Goal: Navigation & Orientation: Find specific page/section

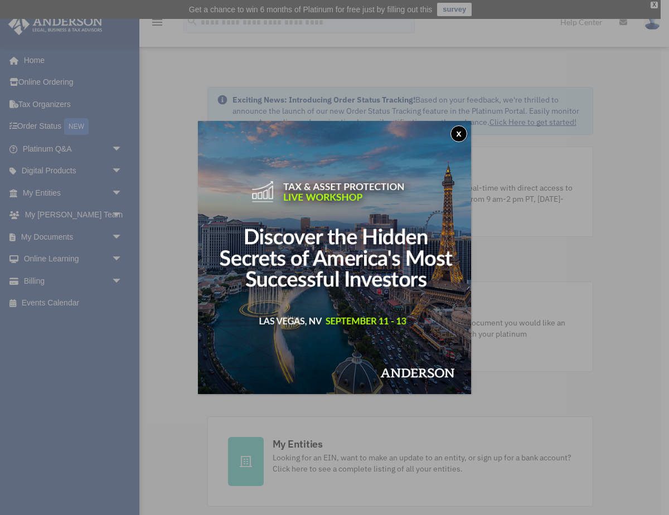
click at [457, 134] on button "x" at bounding box center [459, 133] width 17 height 17
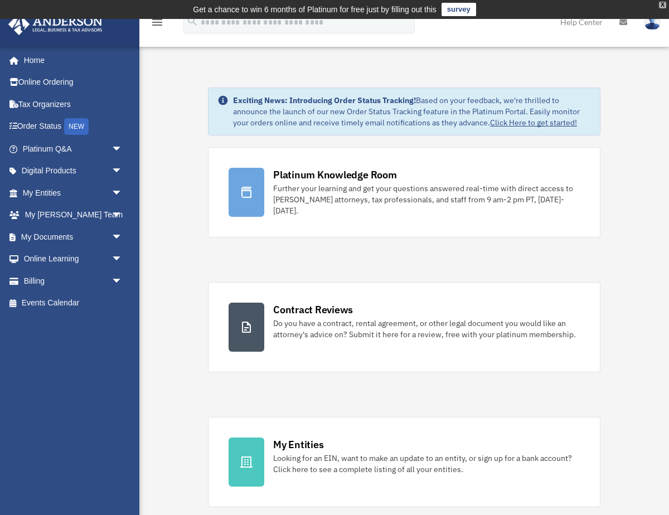
click at [660, 6] on div "X" at bounding box center [662, 5] width 7 height 7
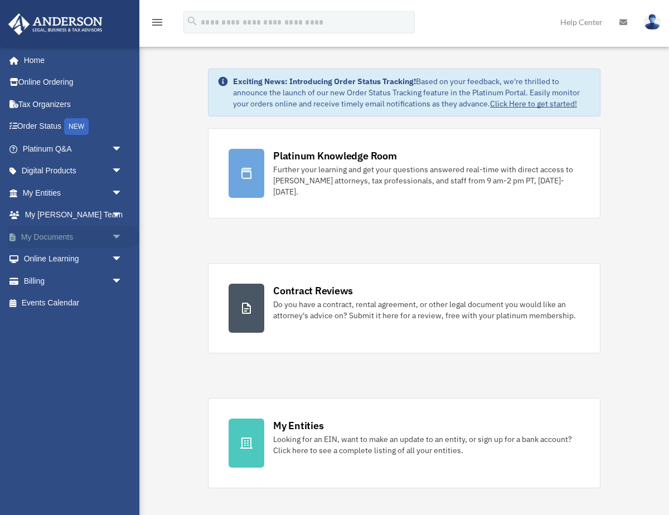
click at [118, 238] on span "arrow_drop_down" at bounding box center [123, 237] width 22 height 23
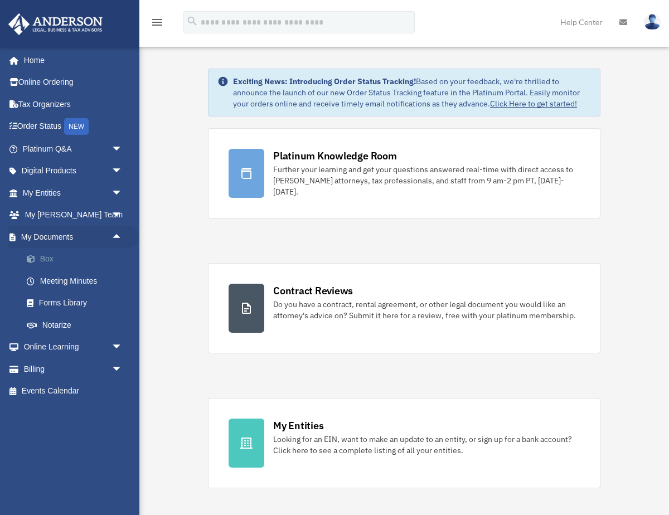
click at [49, 254] on link "Box" at bounding box center [78, 259] width 124 height 22
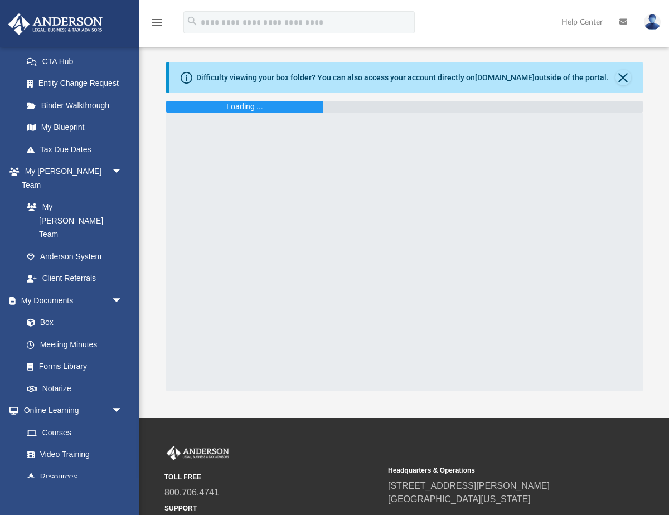
scroll to position [191, 0]
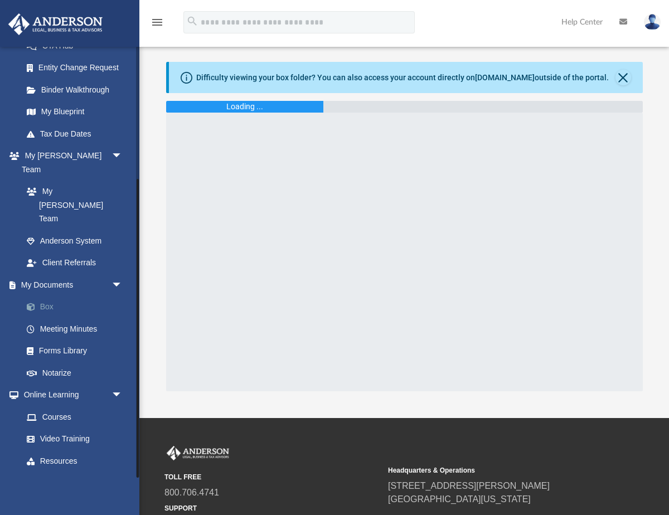
click at [47, 296] on link "Box" at bounding box center [78, 307] width 124 height 22
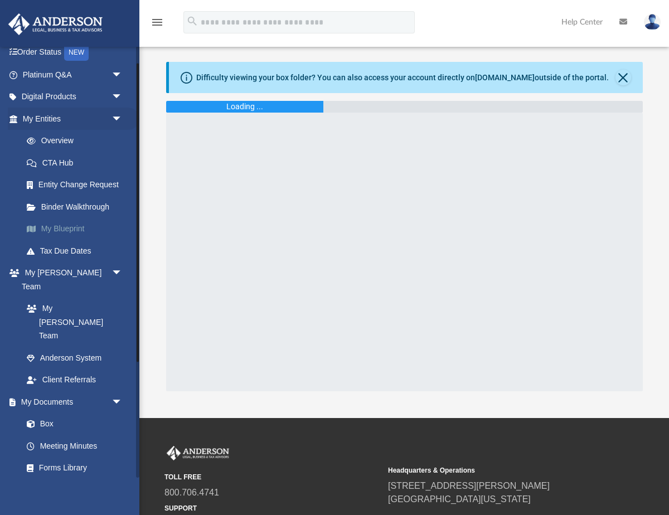
scroll to position [0, 0]
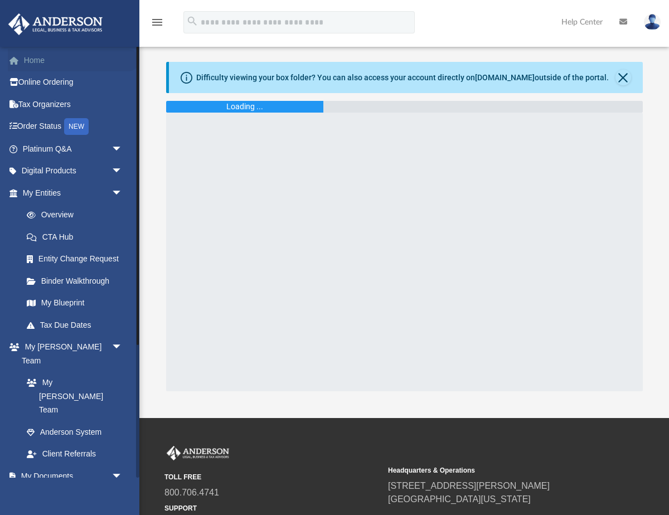
click at [27, 58] on link "Home" at bounding box center [74, 60] width 132 height 22
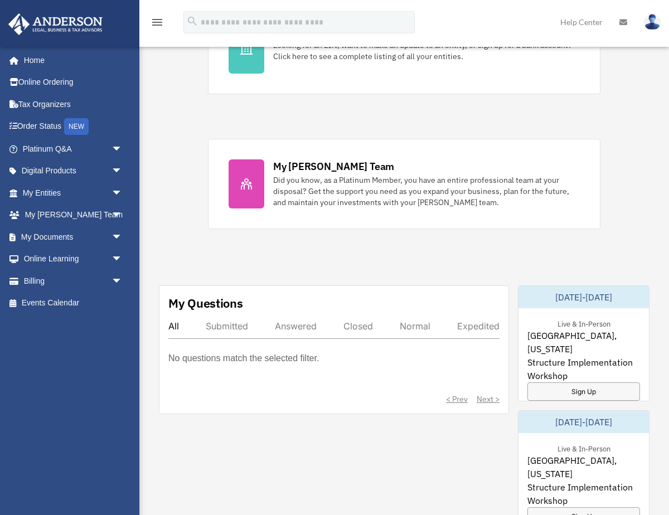
scroll to position [400, 0]
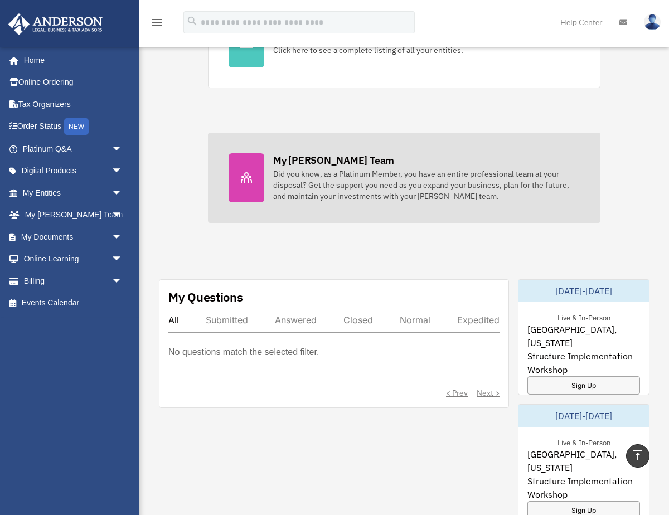
click at [321, 161] on div "My [PERSON_NAME] Team" at bounding box center [333, 160] width 121 height 14
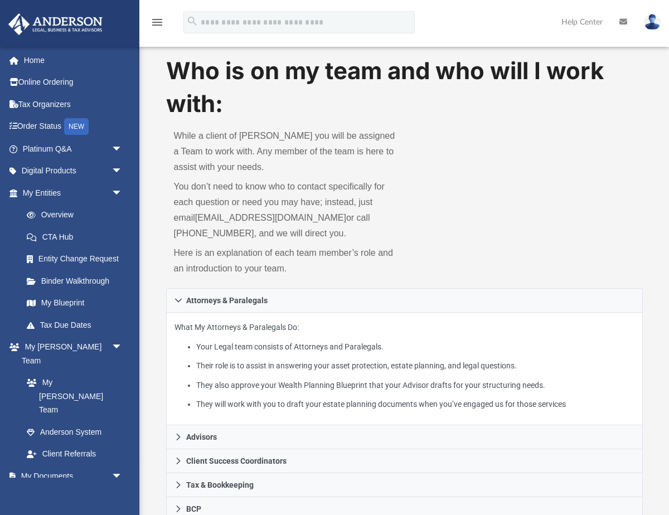
scroll to position [9, 0]
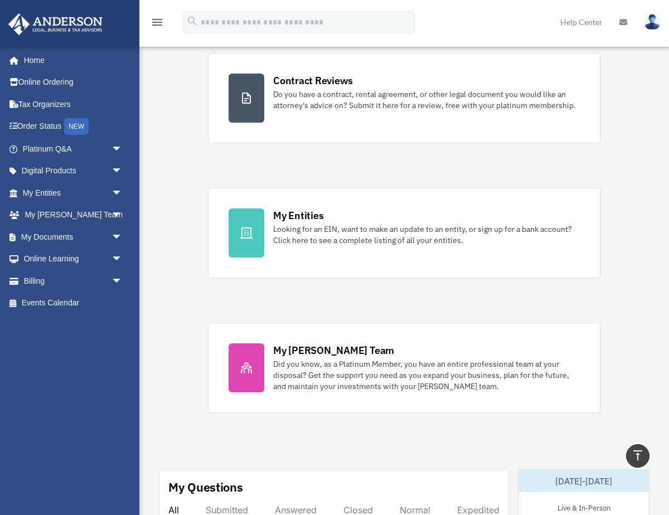
scroll to position [207, 0]
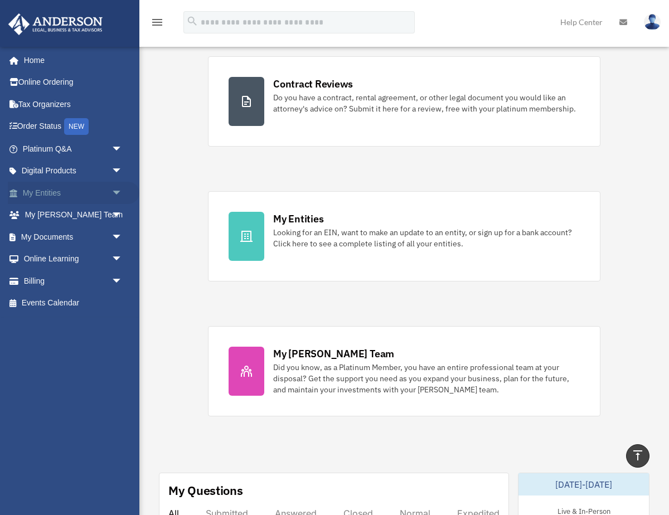
click at [119, 193] on span "arrow_drop_down" at bounding box center [123, 193] width 22 height 23
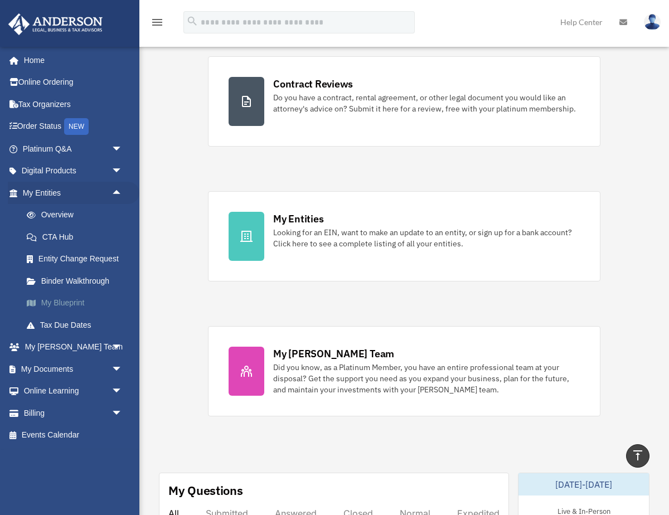
click at [51, 297] on link "My Blueprint" at bounding box center [78, 303] width 124 height 22
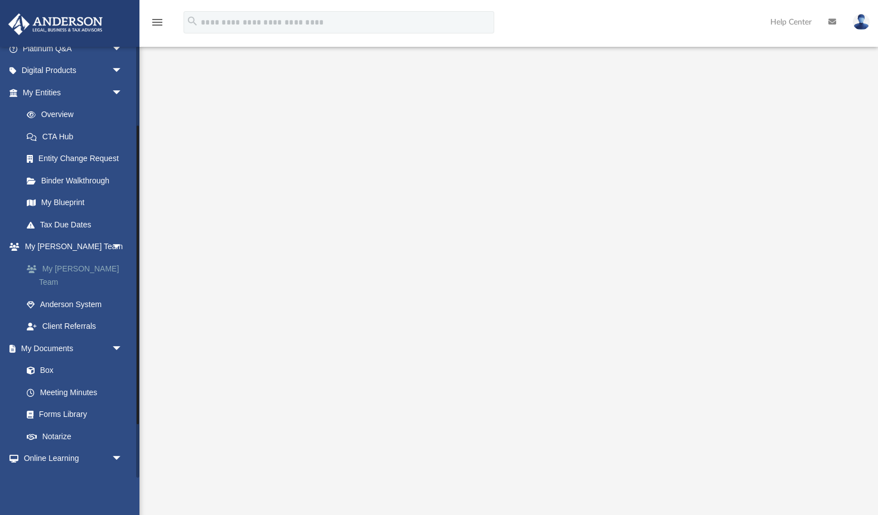
scroll to position [117, 0]
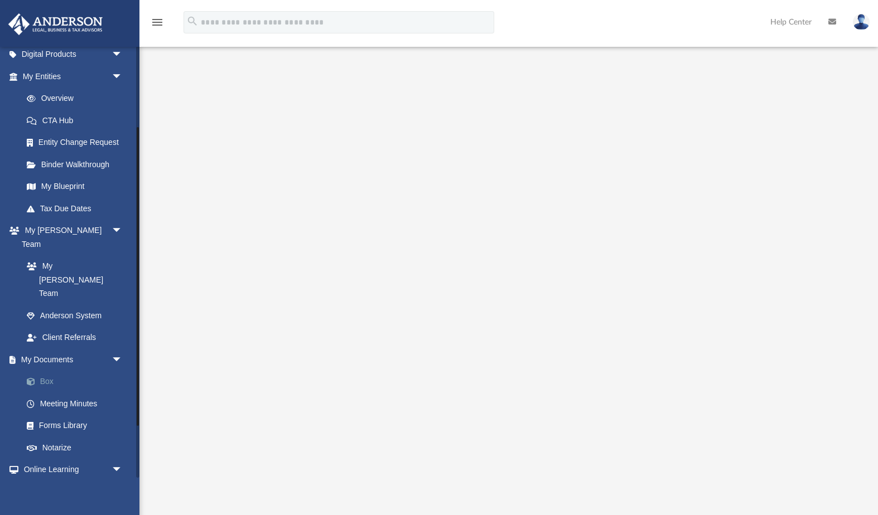
click at [46, 371] on link "Box" at bounding box center [78, 382] width 124 height 22
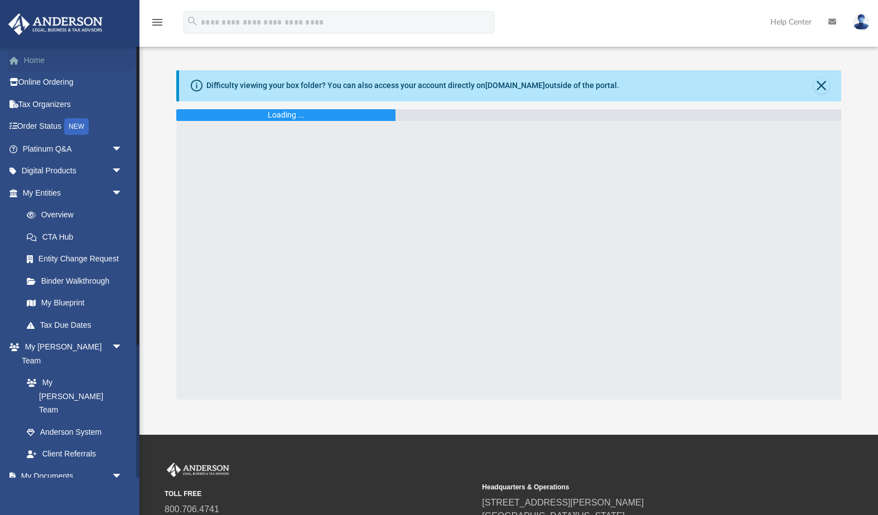
click at [44, 64] on link "Home" at bounding box center [74, 60] width 132 height 22
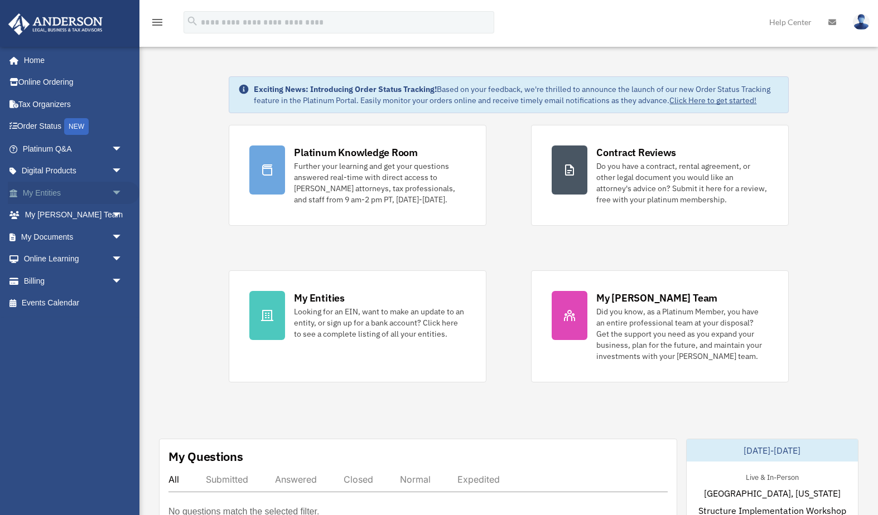
click at [114, 194] on span "arrow_drop_down" at bounding box center [123, 193] width 22 height 23
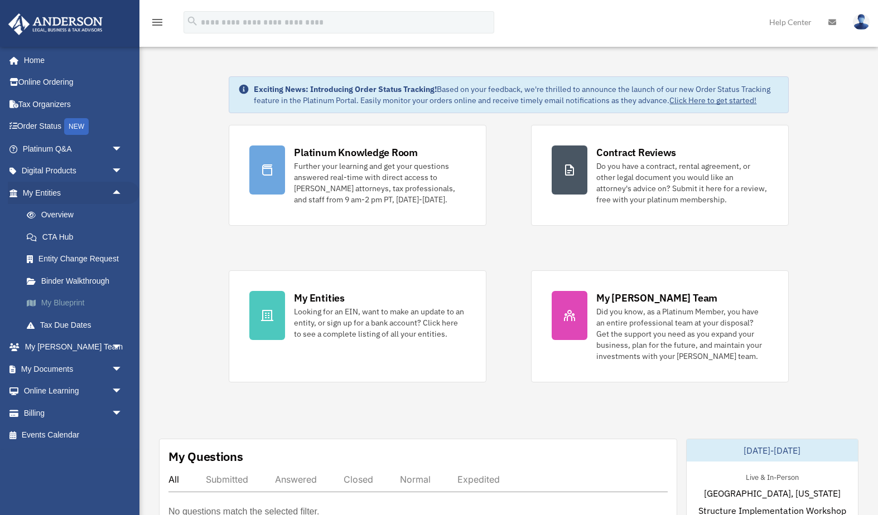
click at [67, 300] on link "My Blueprint" at bounding box center [78, 303] width 124 height 22
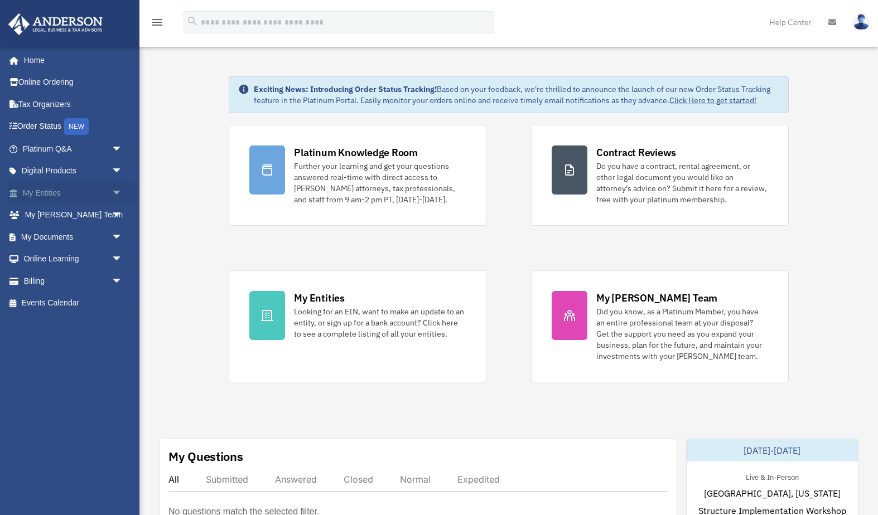
click at [114, 195] on span "arrow_drop_down" at bounding box center [123, 193] width 22 height 23
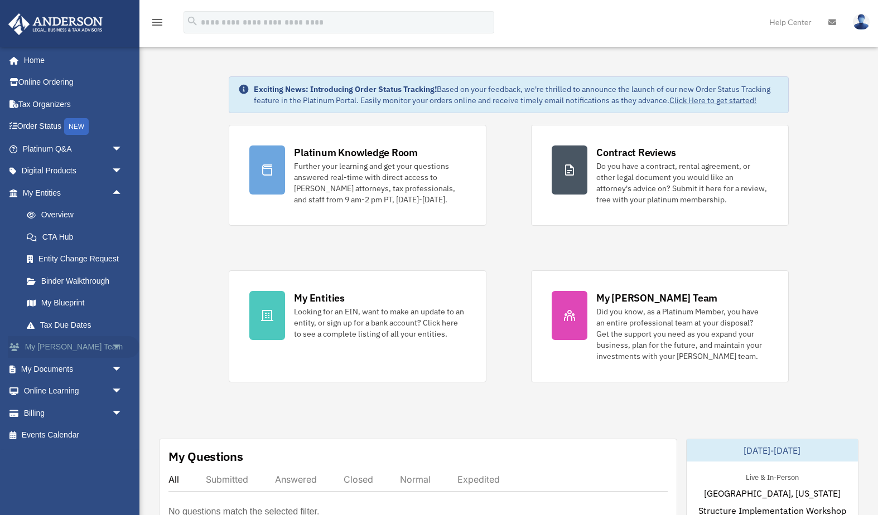
click at [117, 347] on span "arrow_drop_down" at bounding box center [123, 347] width 22 height 23
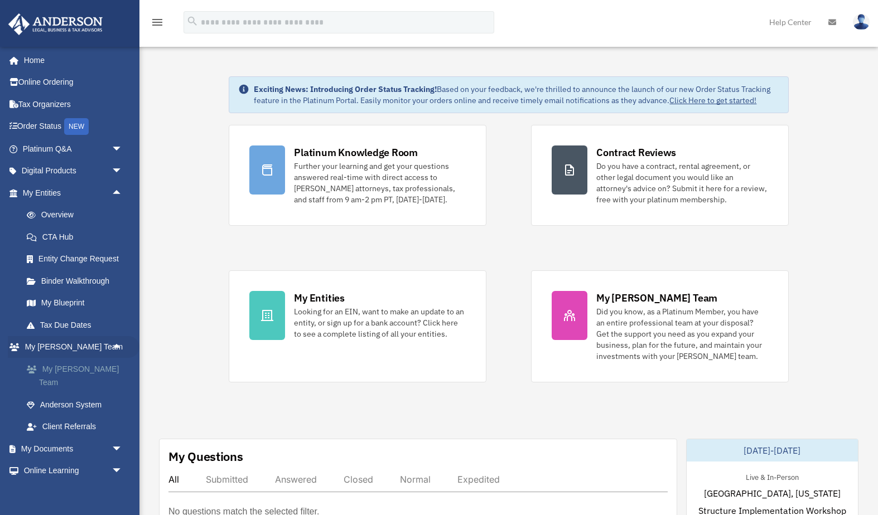
click at [85, 365] on link "My [PERSON_NAME] Team" at bounding box center [78, 376] width 124 height 36
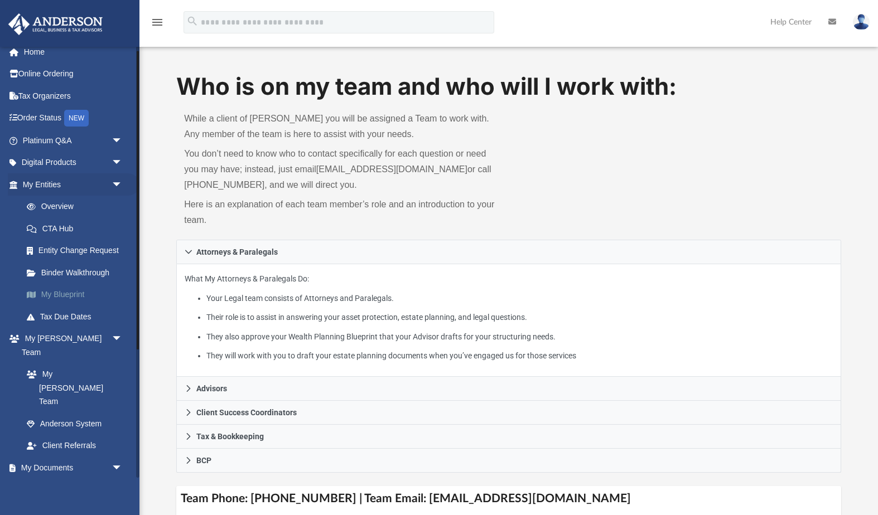
scroll to position [9, 0]
click at [124, 163] on span "arrow_drop_down" at bounding box center [123, 162] width 22 height 23
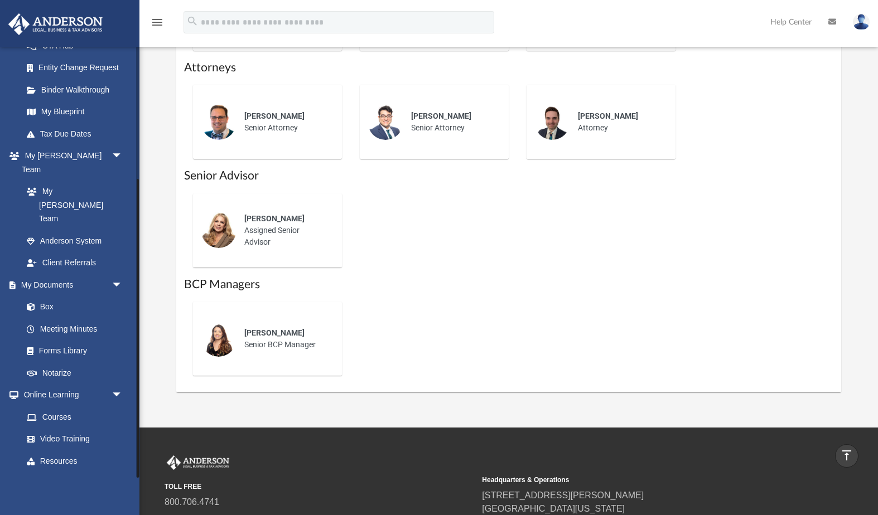
scroll to position [569, 0]
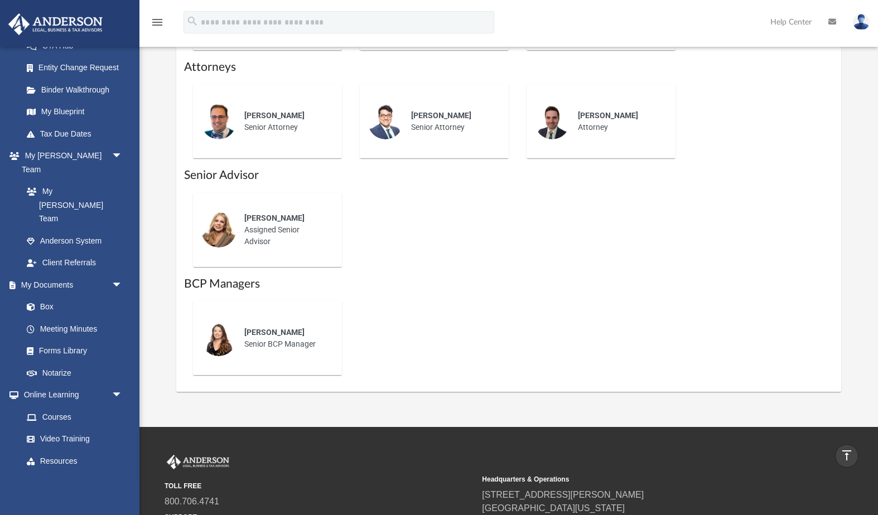
click at [52, 487] on div "hearrington@gmail.com Sign Out hearrington@gmail.com Home Online Ordering Tax O…" at bounding box center [69, 303] width 139 height 515
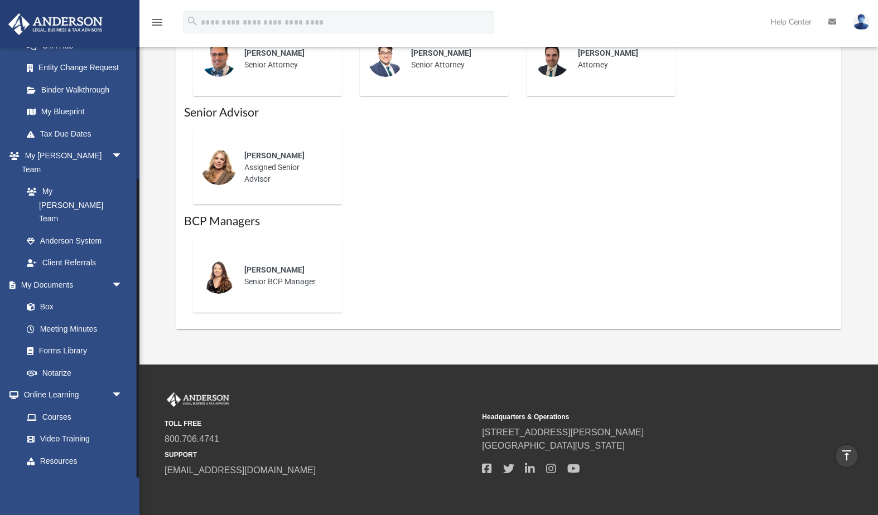
scroll to position [680, 0]
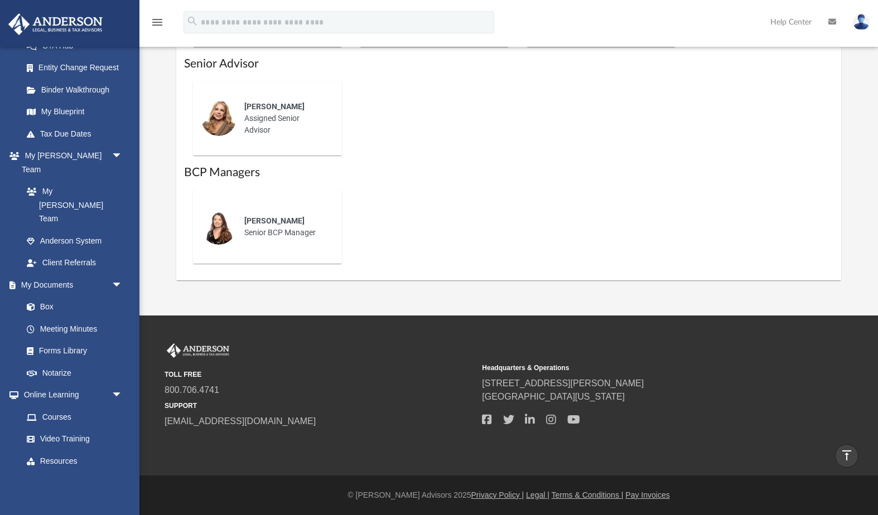
click at [42, 496] on div "hearrington@gmail.com Sign Out hearrington@gmail.com Home Online Ordering Tax O…" at bounding box center [69, 303] width 139 height 515
